Goal: Check status: Check status

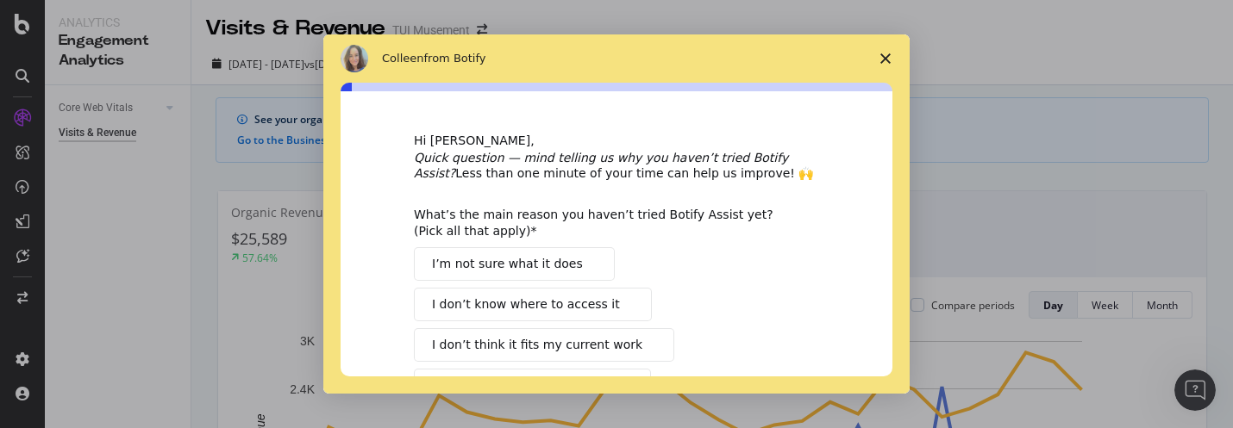
click at [884, 56] on icon "Close survey" at bounding box center [885, 58] width 10 height 10
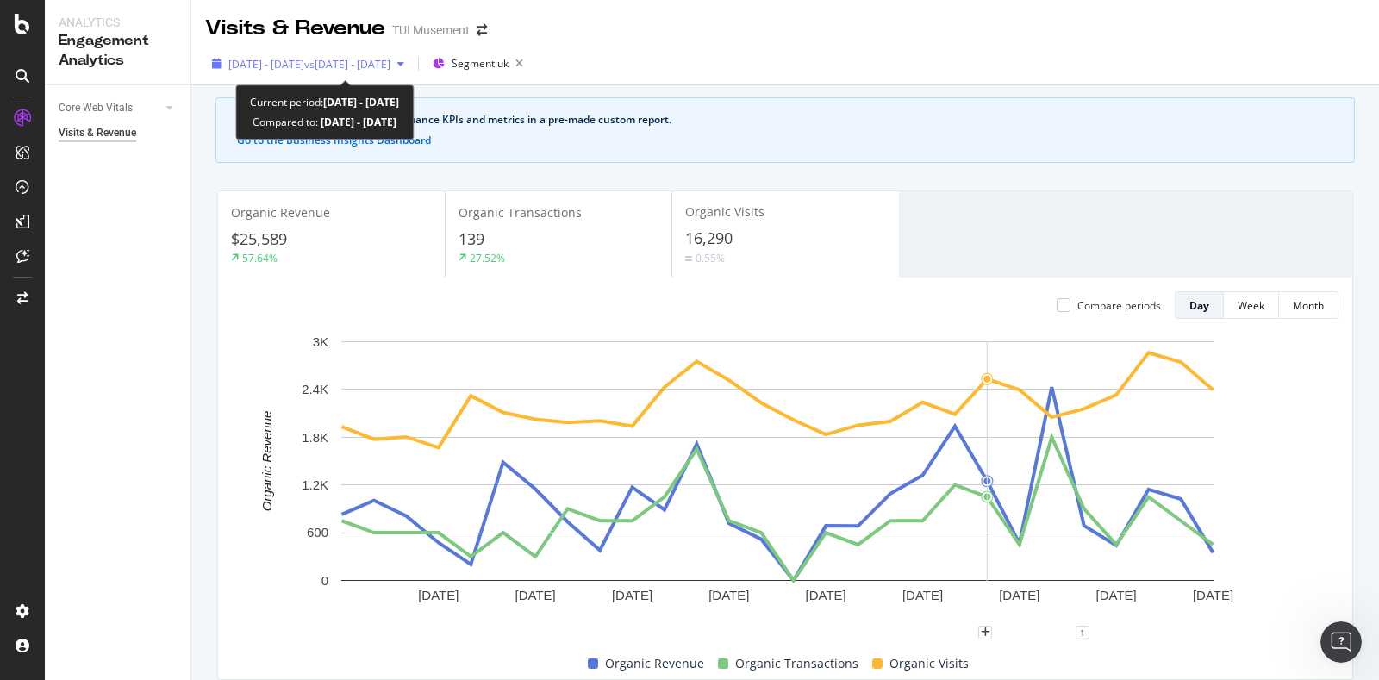
click at [411, 51] on div "[DATE] - [DATE] vs [DATE] - [DATE]" at bounding box center [308, 64] width 206 height 26
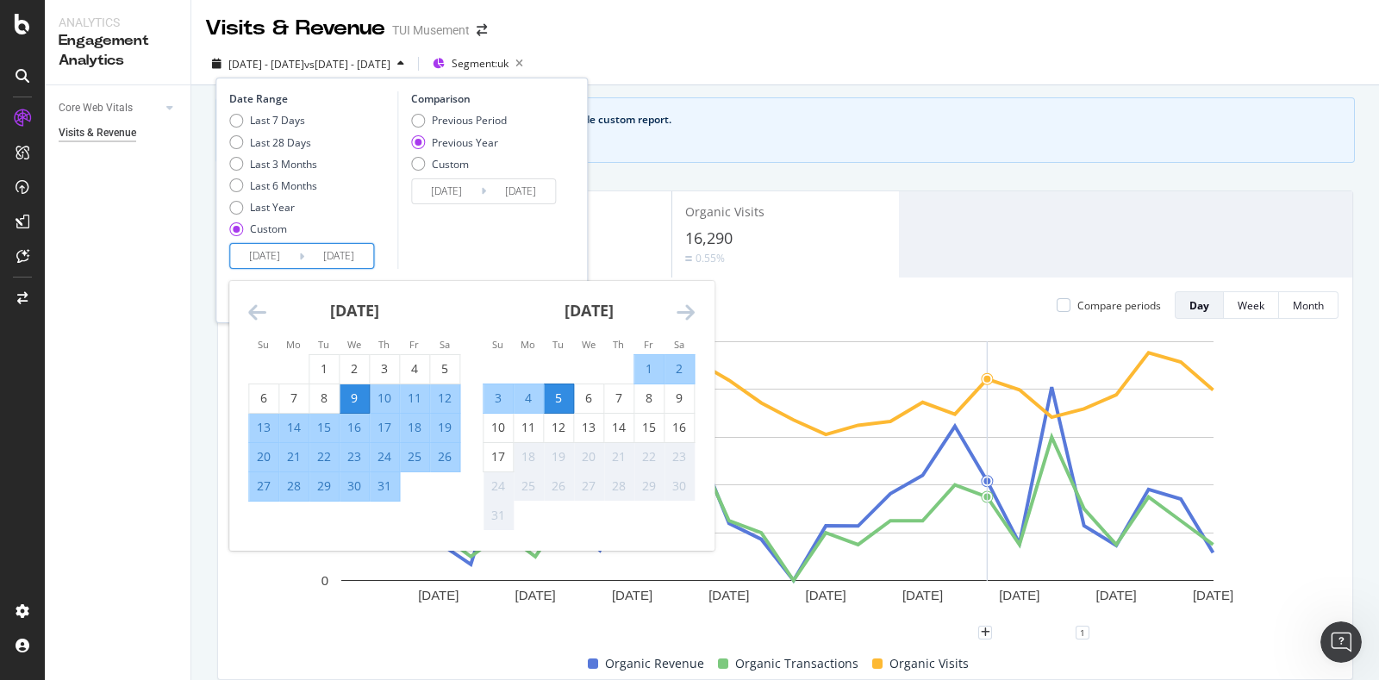
click at [352, 258] on input "[DATE]" at bounding box center [338, 256] width 69 height 24
click at [498, 462] on div "17" at bounding box center [498, 456] width 29 height 17
type input "[DATE]"
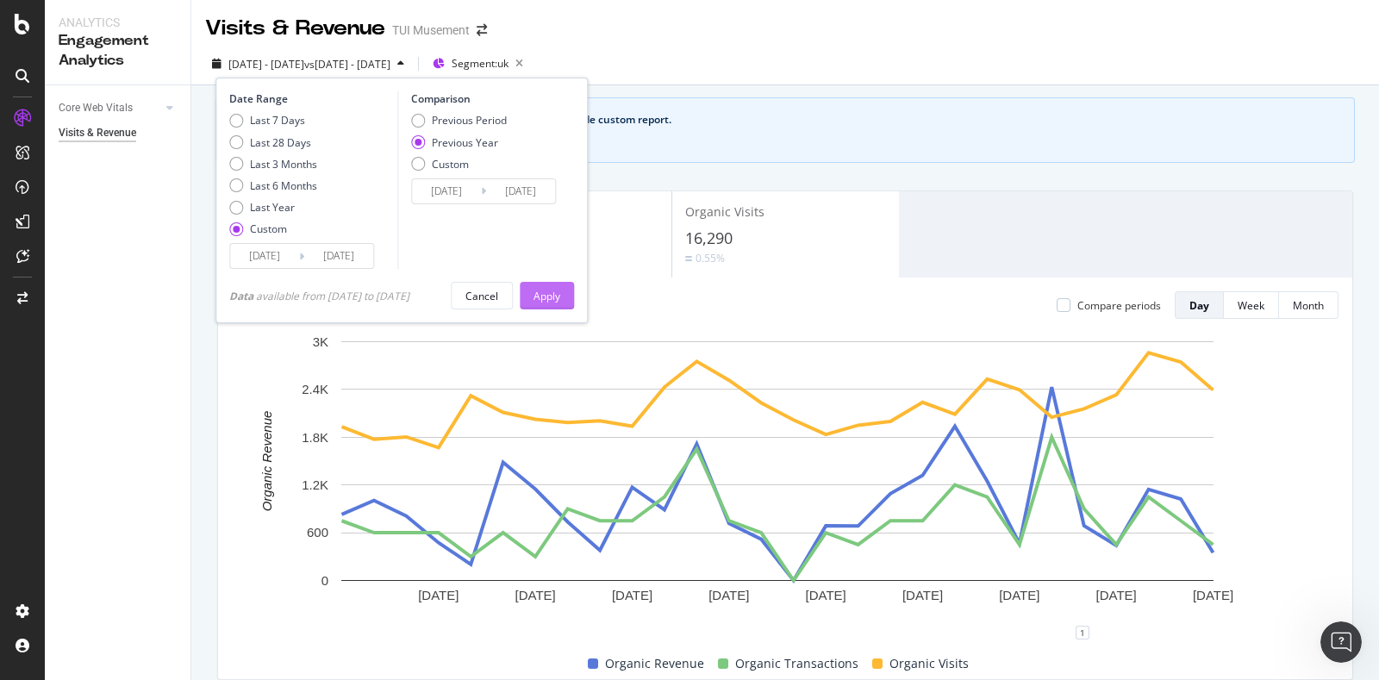
click at [560, 289] on div "Apply" at bounding box center [547, 296] width 27 height 15
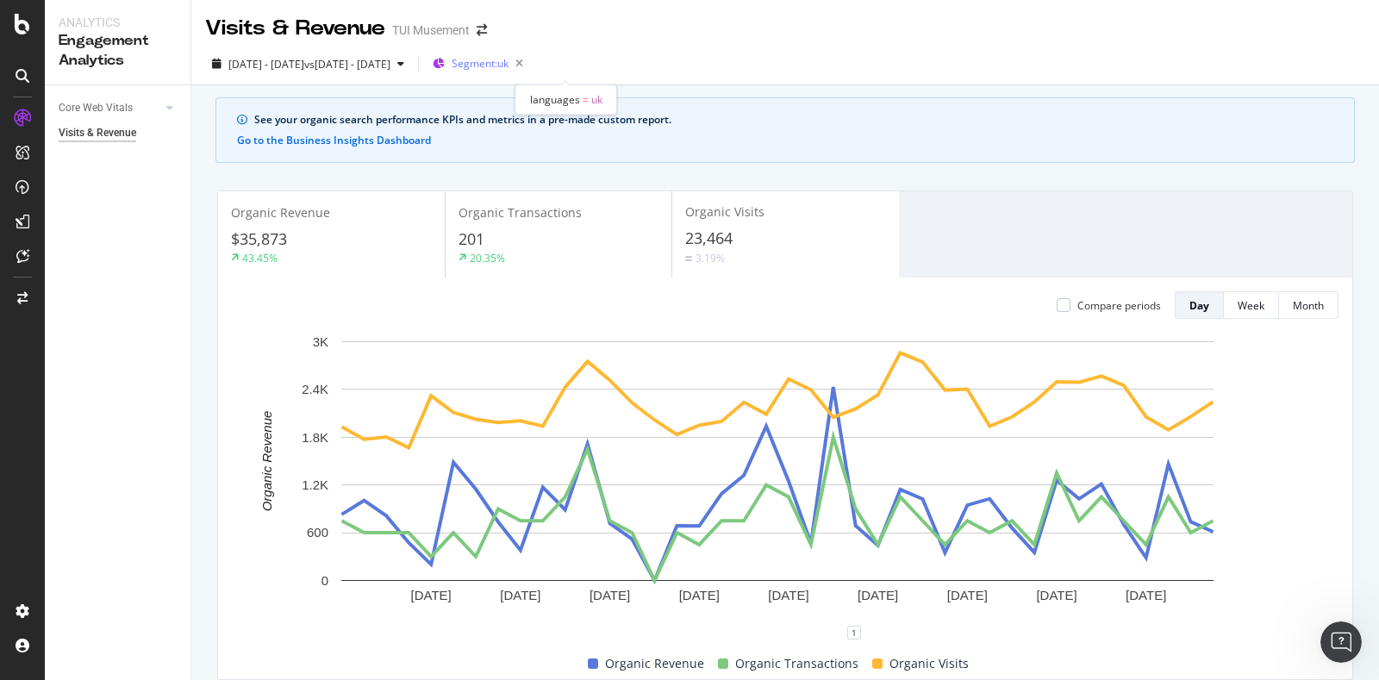
click at [509, 65] on span "Segment: [GEOGRAPHIC_DATA]" at bounding box center [480, 63] width 57 height 15
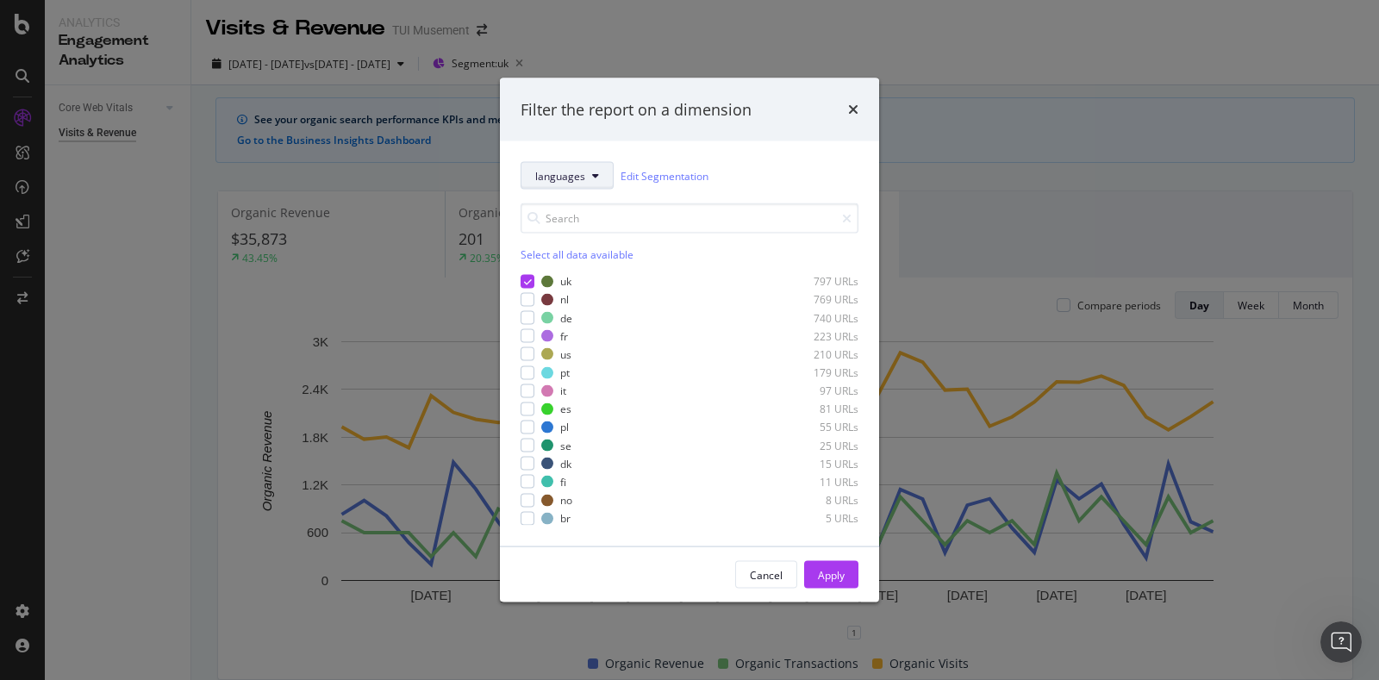
click at [586, 179] on button "languages" at bounding box center [567, 176] width 93 height 28
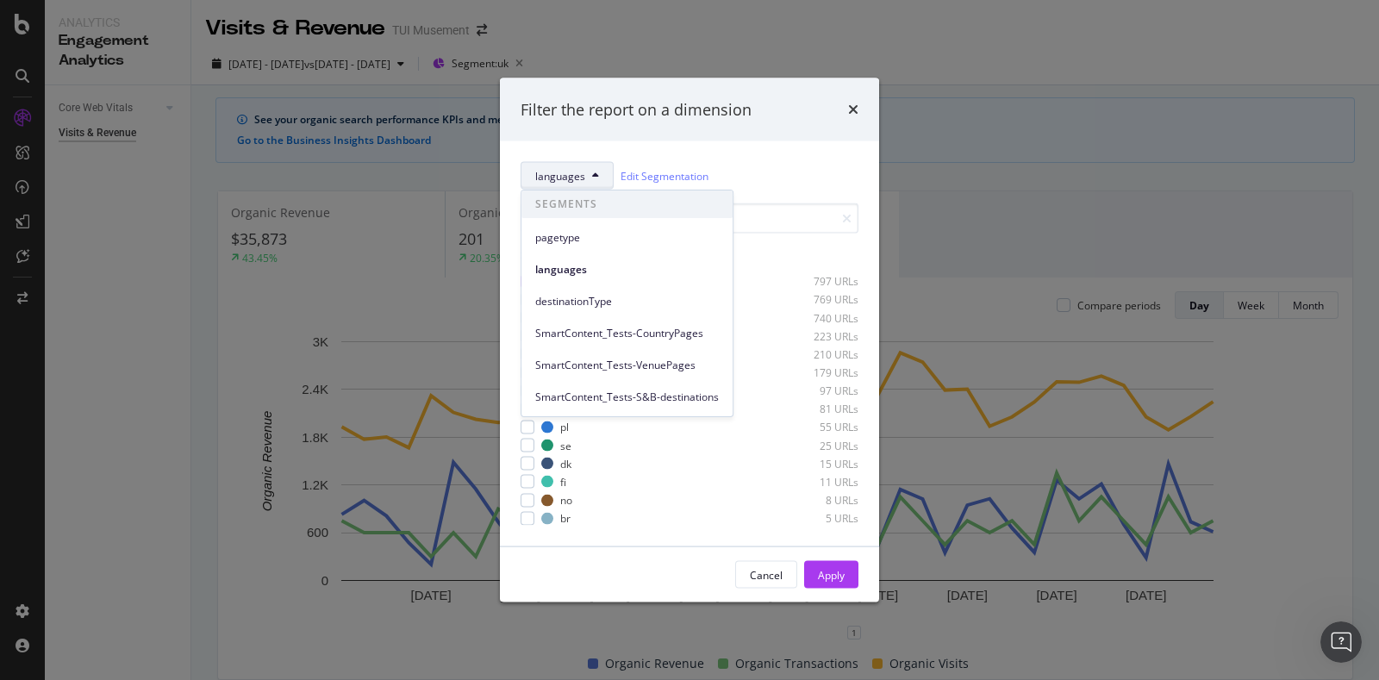
click at [624, 237] on span "pagetype" at bounding box center [627, 238] width 184 height 16
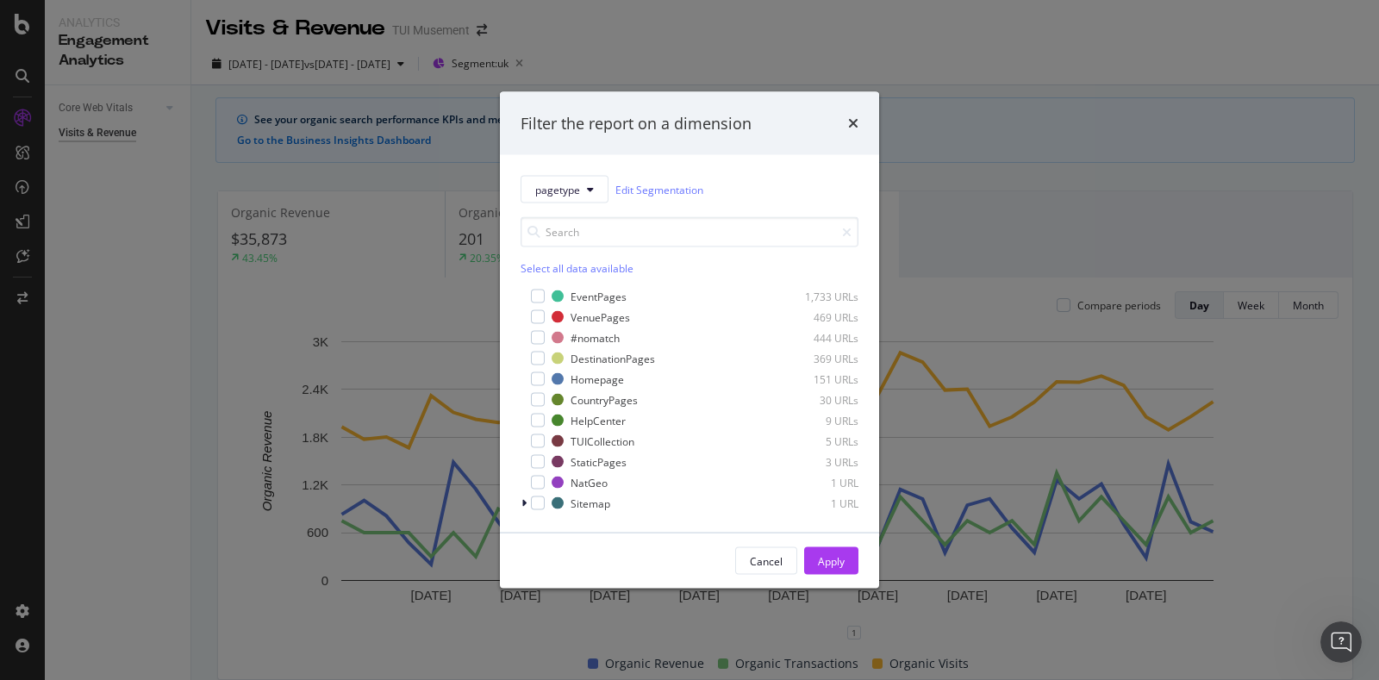
click at [794, 170] on div "pagetype Edit Segmentation Select all data available EventPages 1,733 URLs Venu…" at bounding box center [689, 344] width 379 height 378
click at [853, 119] on icon "times" at bounding box center [853, 123] width 10 height 14
